Goal: Communication & Community: Answer question/provide support

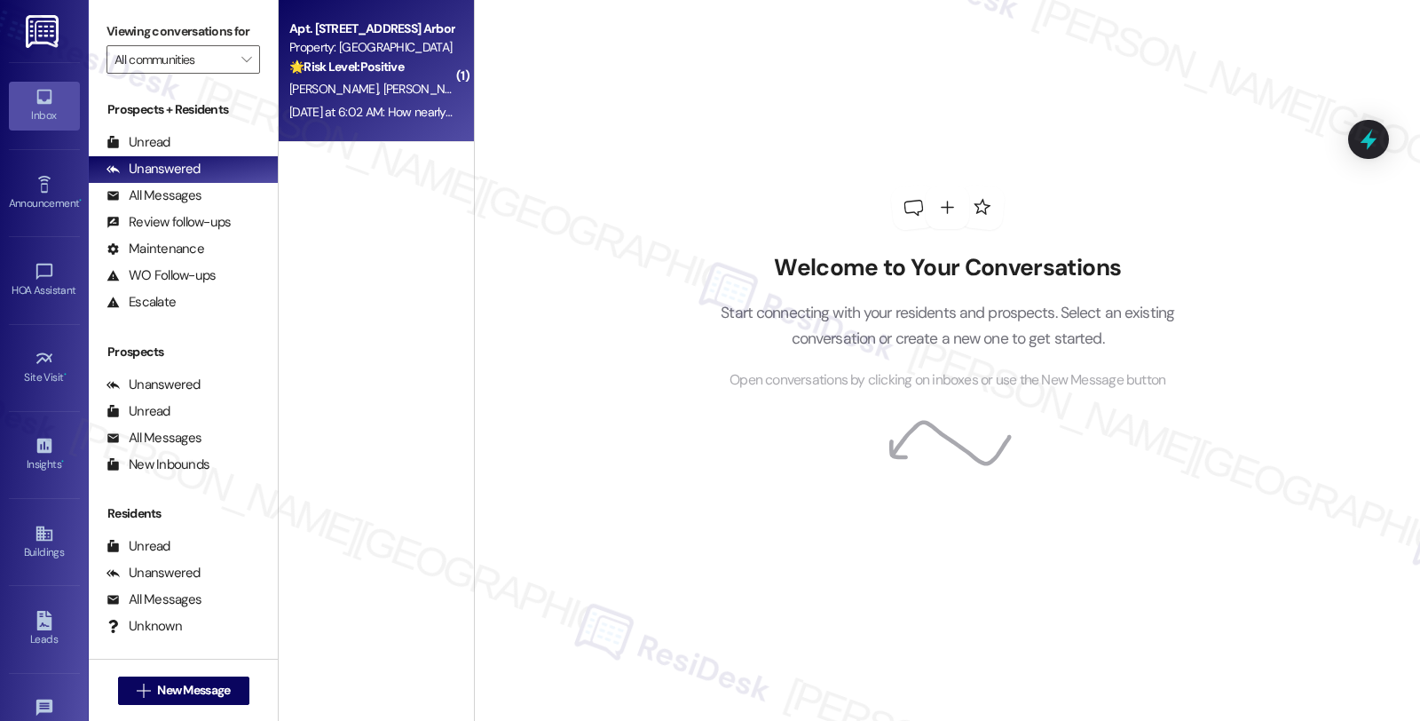
click at [384, 82] on span "[PERSON_NAME]" at bounding box center [428, 89] width 89 height 16
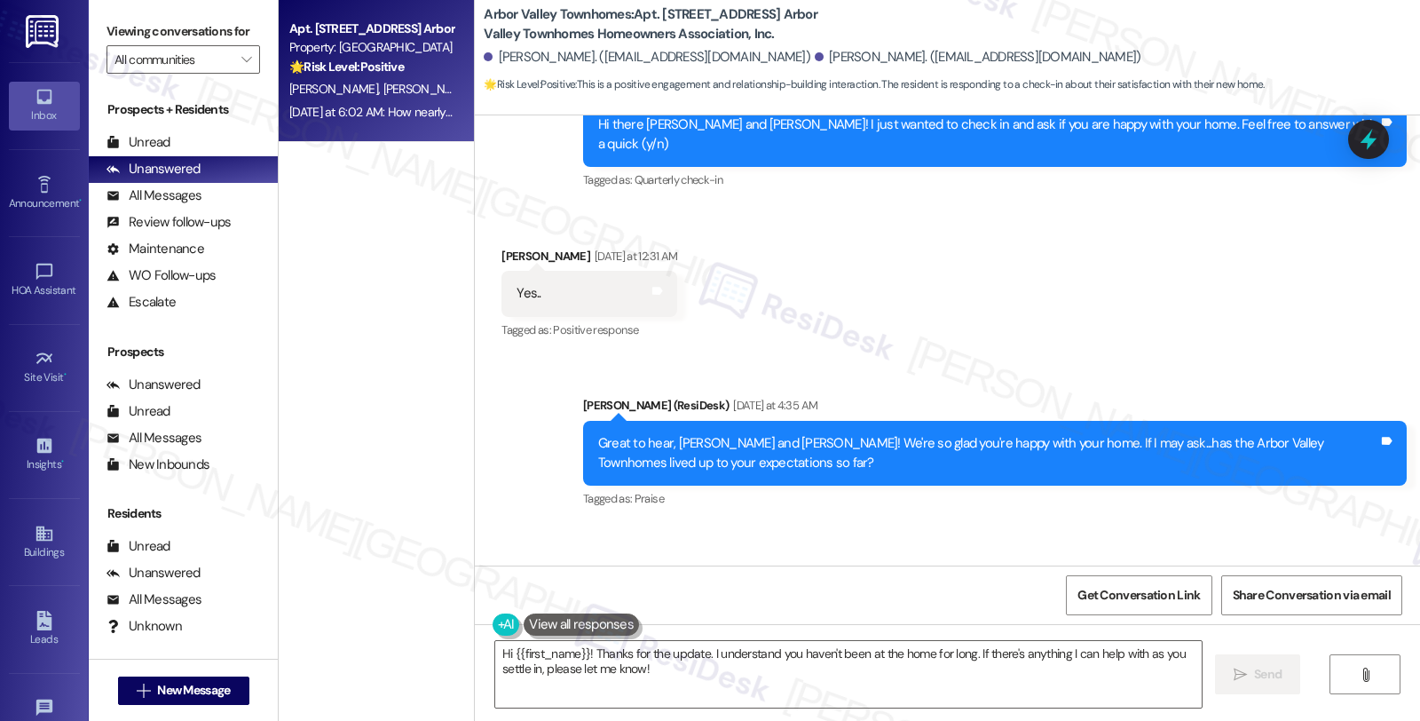
scroll to position [2495, 0]
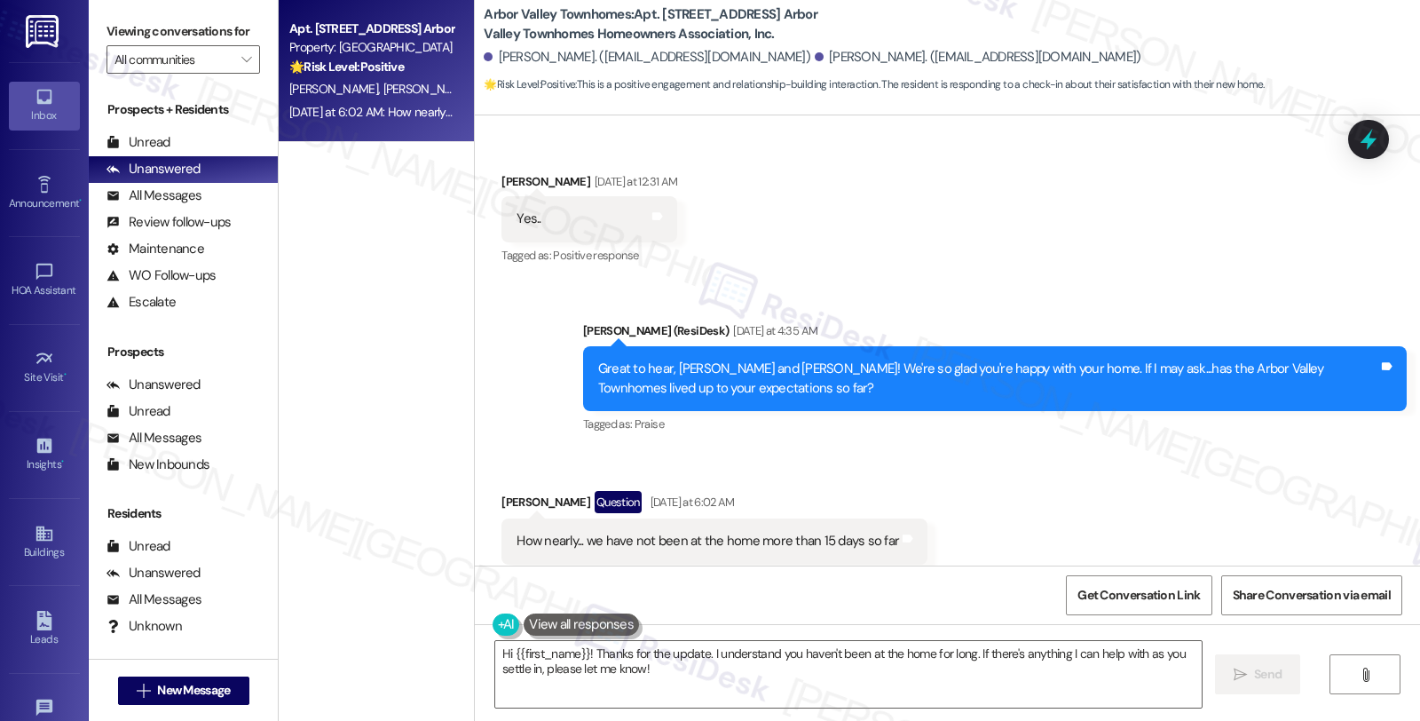
click at [518, 491] on div "[PERSON_NAME] Question [DATE] at 6:02 AM" at bounding box center [715, 505] width 426 height 28
copy div "[PERSON_NAME]"
click at [696, 654] on textarea "Hi {{first_name}}! Thanks for the update. I understand you haven't been at the …" at bounding box center [848, 674] width 707 height 67
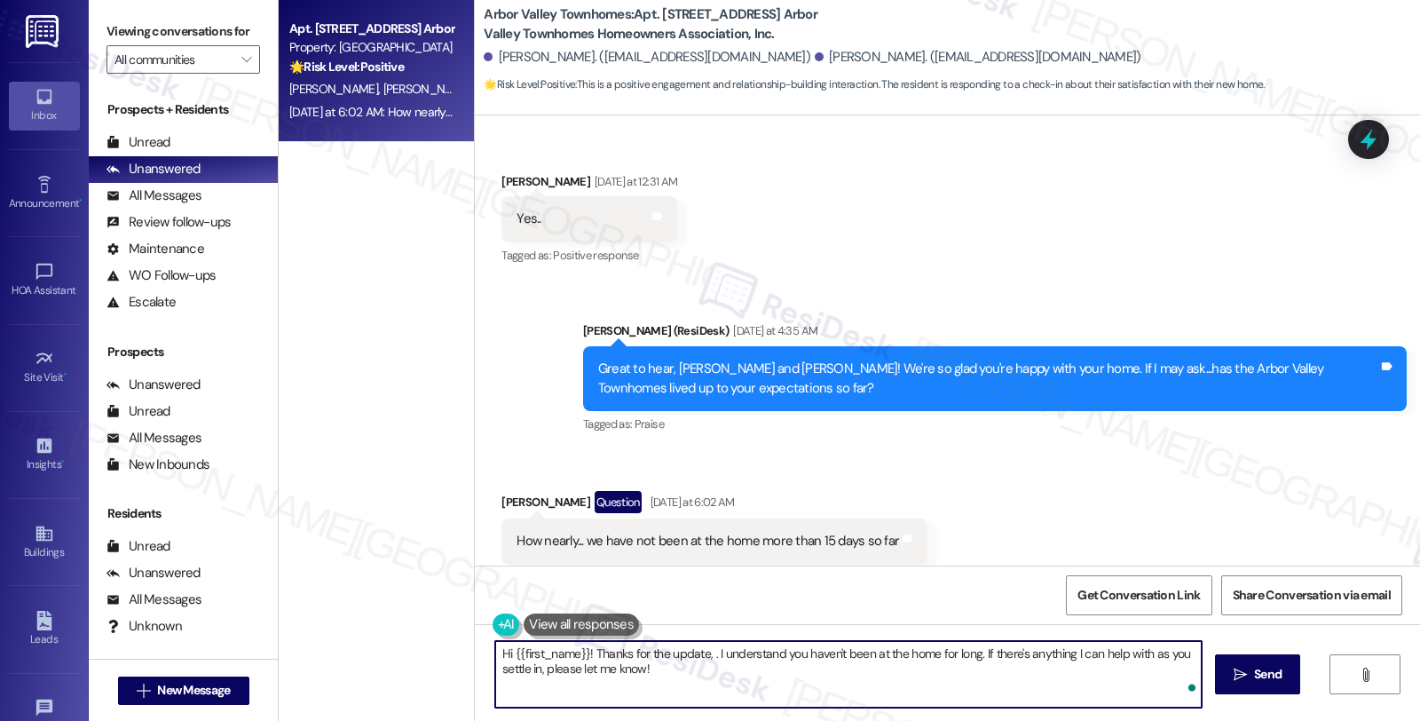
paste textarea "[PERSON_NAME]"
click at [486, 650] on div "Hi {{first_name}}! Thanks for the update, [PERSON_NAME] I understand you haven'…" at bounding box center [947, 690] width 945 height 133
click at [1055, 650] on textarea "Thanks for the update, [PERSON_NAME] I understand you haven't been at the home …" at bounding box center [848, 674] width 707 height 67
click at [697, 673] on textarea "Thanks for the update, [PERSON_NAME] I understand you haven't been at the home …" at bounding box center [848, 674] width 707 height 67
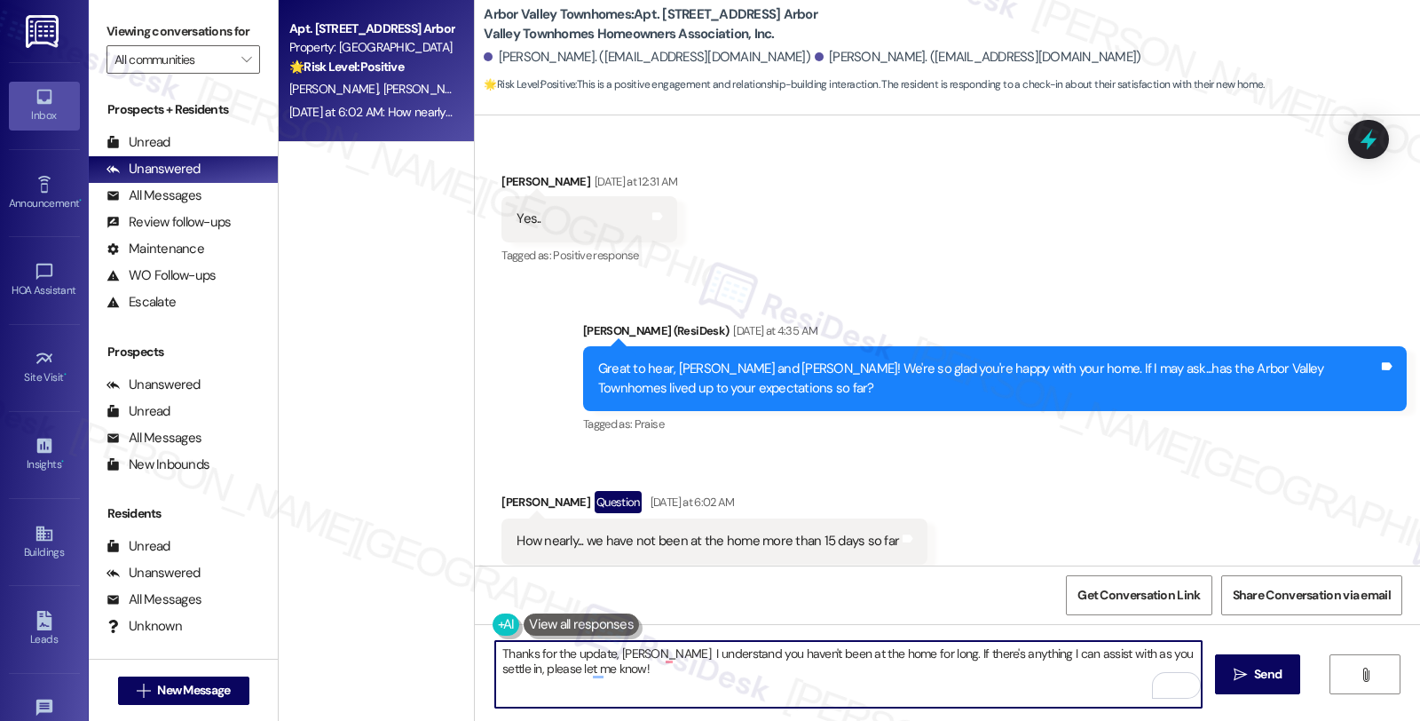
click at [1175, 652] on textarea "Thanks for the update, [PERSON_NAME] I understand you haven't been at the home …" at bounding box center [848, 674] width 707 height 67
click at [882, 691] on textarea "Thanks for the update, [PERSON_NAME]. I understand you haven't been at the home…" at bounding box center [848, 674] width 707 height 67
type textarea "Thanks for the update, [PERSON_NAME]. I understand you haven't been at the home…"
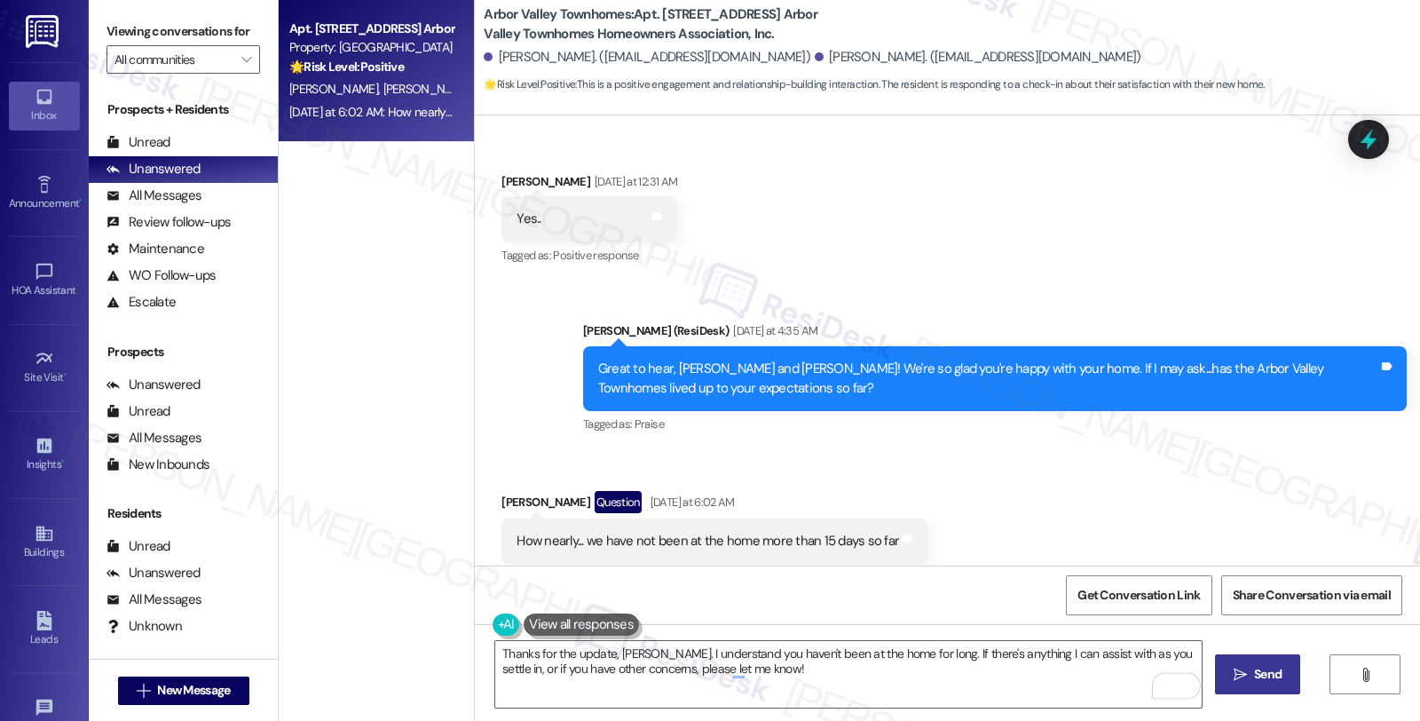
click at [1227, 672] on button " Send" at bounding box center [1258, 674] width 86 height 40
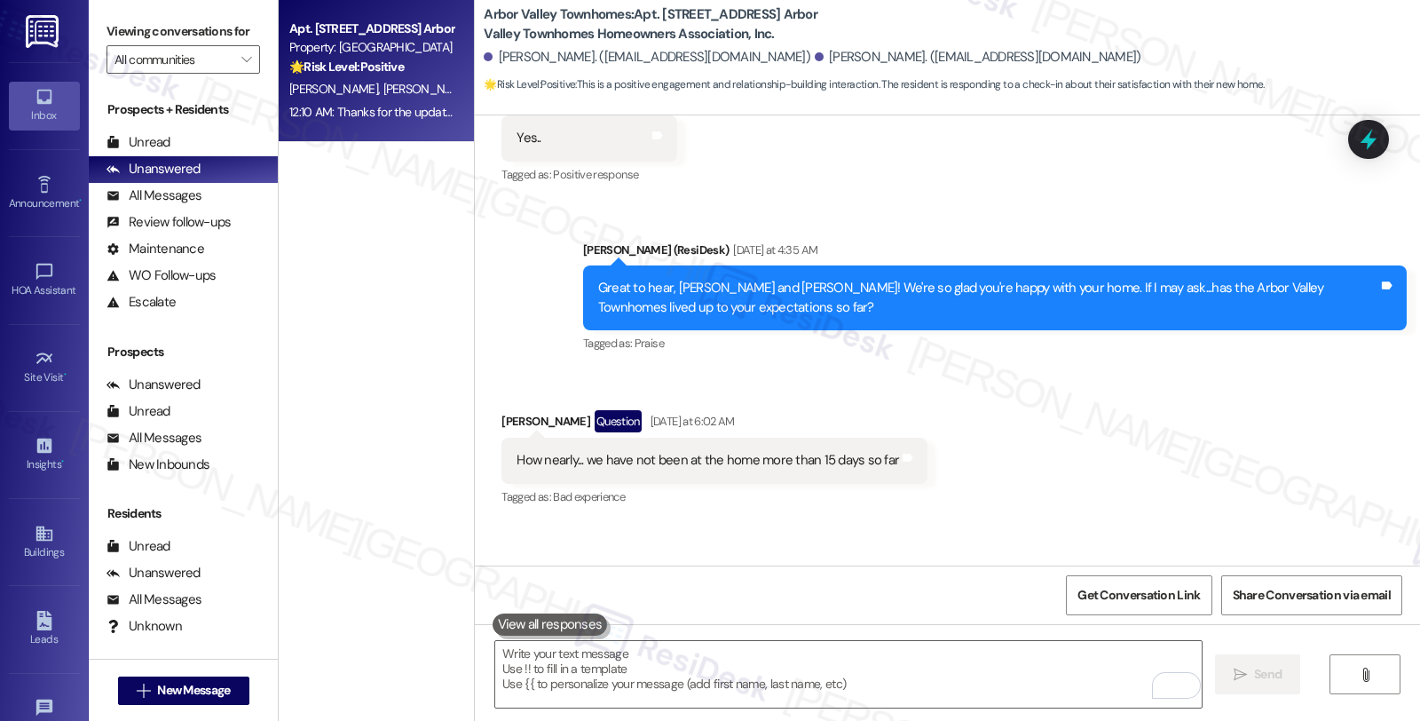
scroll to position [2638, 0]
